Goal: Information Seeking & Learning: Check status

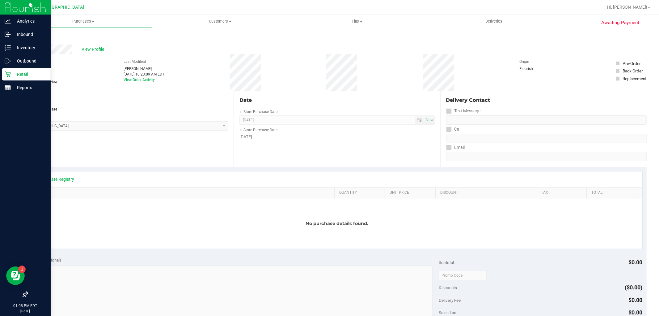
click at [9, 72] on icon at bounding box center [8, 74] width 6 height 6
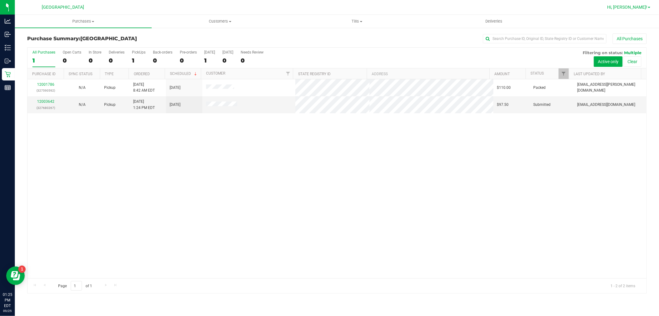
click at [640, 7] on span "Hi, [PERSON_NAME]!" at bounding box center [627, 7] width 40 height 5
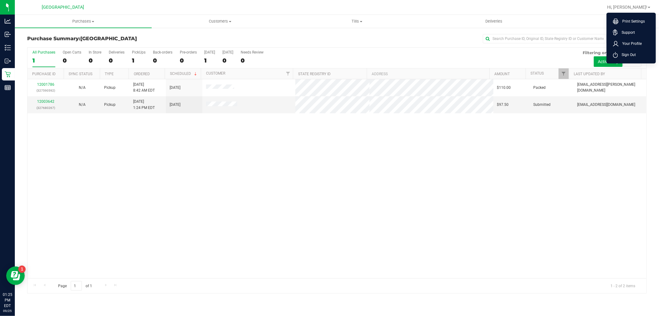
drag, startPoint x: 568, startPoint y: 63, endPoint x: 424, endPoint y: 124, distance: 156.5
click at [563, 67] on div "All Purchases 1 Open Carts 0 In Store 0 Deliveries 0 PickUps 1 Back-orders 0 Pr…" at bounding box center [337, 58] width 619 height 21
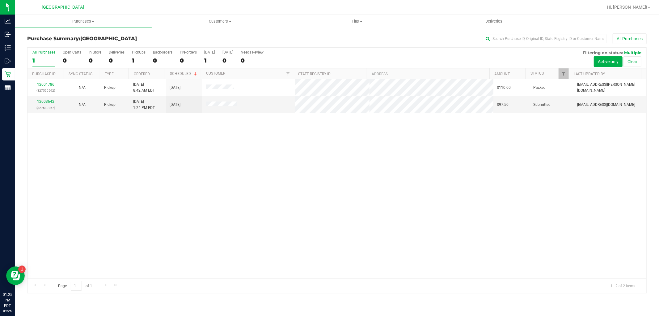
click at [420, 128] on div "12001786 (327590592) N/A Pickup [DATE] 8:42 AM EDT 9/25/2025 $110.00 Packed [EM…" at bounding box center [337, 178] width 619 height 199
click at [52, 100] on link "12003642" at bounding box center [45, 101] width 17 height 4
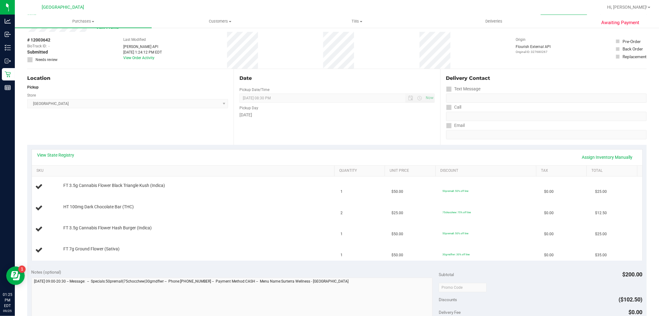
scroll to position [34, 0]
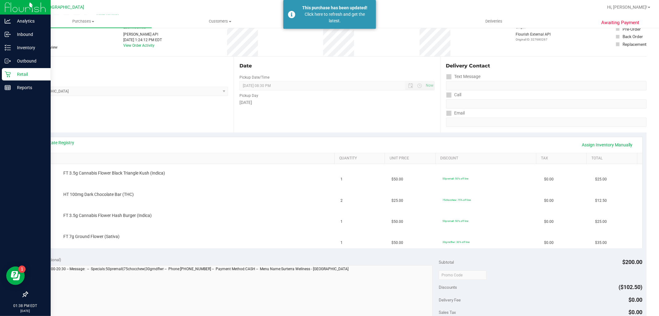
click at [8, 75] on icon at bounding box center [8, 74] width 6 height 6
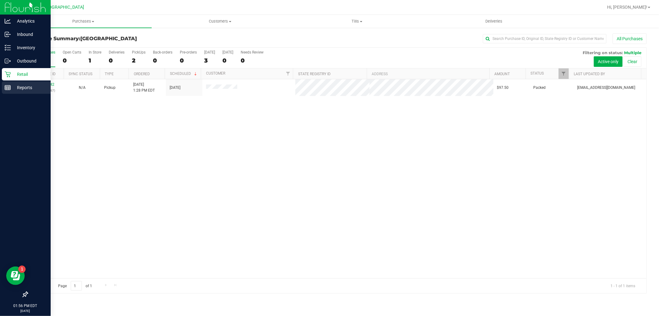
click at [14, 91] on div "Reports" at bounding box center [26, 87] width 49 height 12
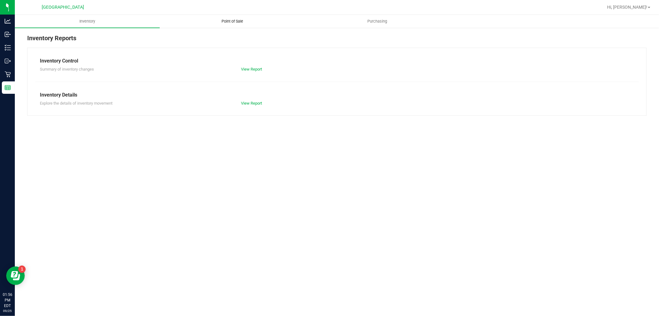
click at [232, 23] on span "Point of Sale" at bounding box center [232, 22] width 38 height 6
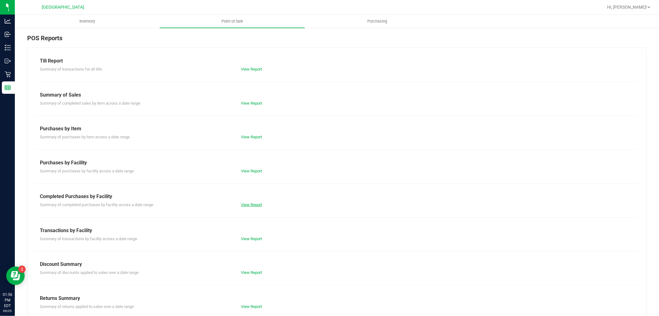
click at [248, 202] on link "View Report" at bounding box center [251, 204] width 21 height 5
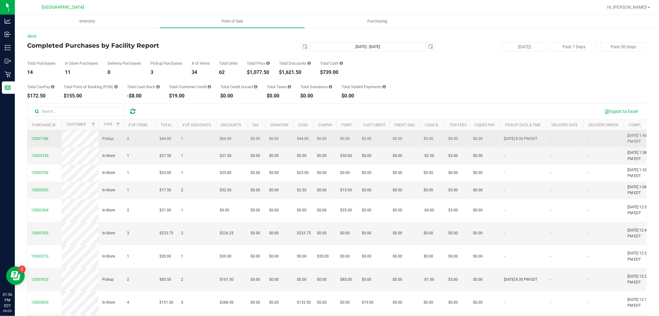
drag, startPoint x: 369, startPoint y: 206, endPoint x: 55, endPoint y: 138, distance: 321.3
click at [55, 138] on tbody "12001786 Pickup 2 $44.00 1 $66.00 $0.00 $0.00 $44.00 $0.00 $0.00 $0.00 $0.00 $0…" at bounding box center [470, 276] width 884 height 293
